Goal: Navigation & Orientation: Find specific page/section

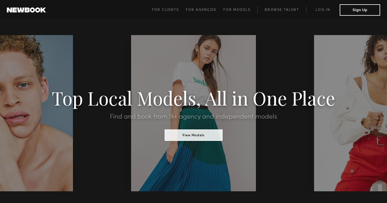
click at [206, 74] on div at bounding box center [193, 113] width 125 height 156
click at [193, 137] on button "View Models" at bounding box center [193, 134] width 58 height 11
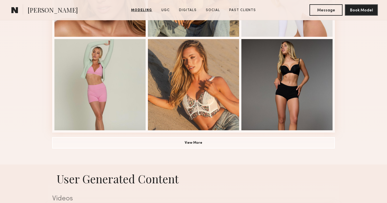
scroll to position [412, 0]
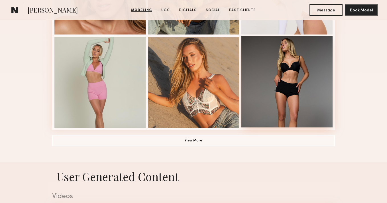
click at [309, 82] on div at bounding box center [286, 81] width 91 height 91
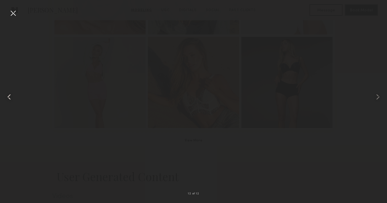
click at [9, 94] on common-icon at bounding box center [9, 96] width 9 height 9
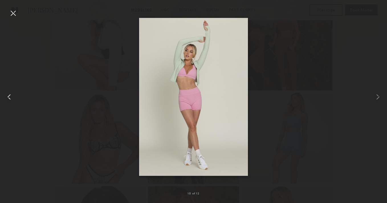
click at [9, 97] on common-icon at bounding box center [9, 96] width 9 height 9
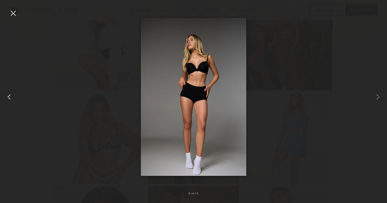
click at [9, 93] on common-icon at bounding box center [9, 96] width 9 height 9
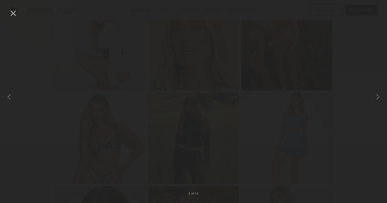
click at [12, 12] on div at bounding box center [13, 13] width 9 height 9
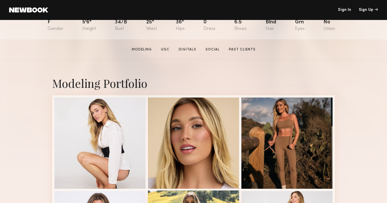
scroll to position [71, 0]
